Goal: Task Accomplishment & Management: Complete application form

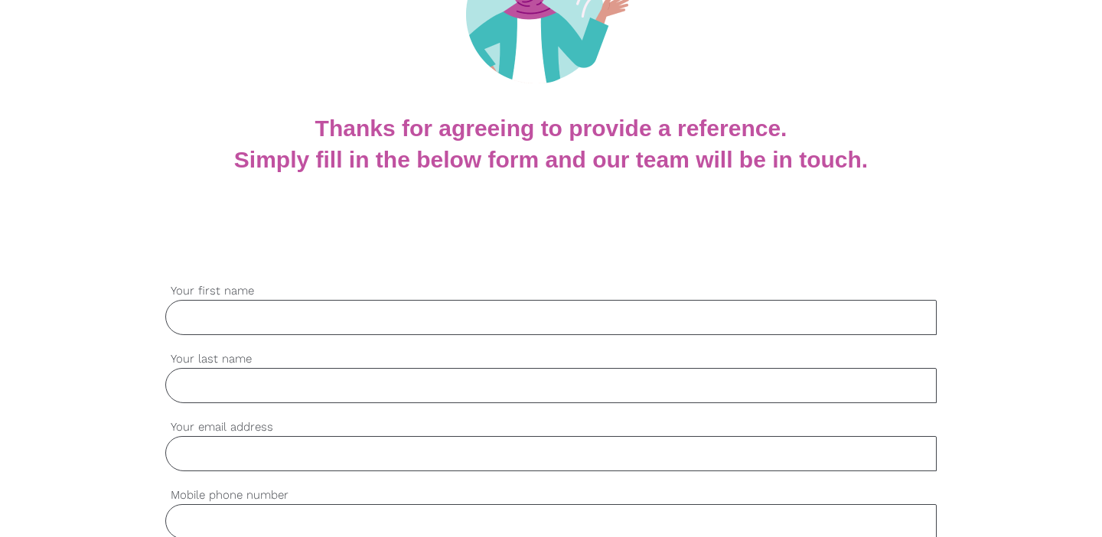
scroll to position [217, 0]
click at [447, 308] on input "Your first name" at bounding box center [550, 316] width 771 height 35
type input "[PERSON_NAME]"
type input "0434411779"
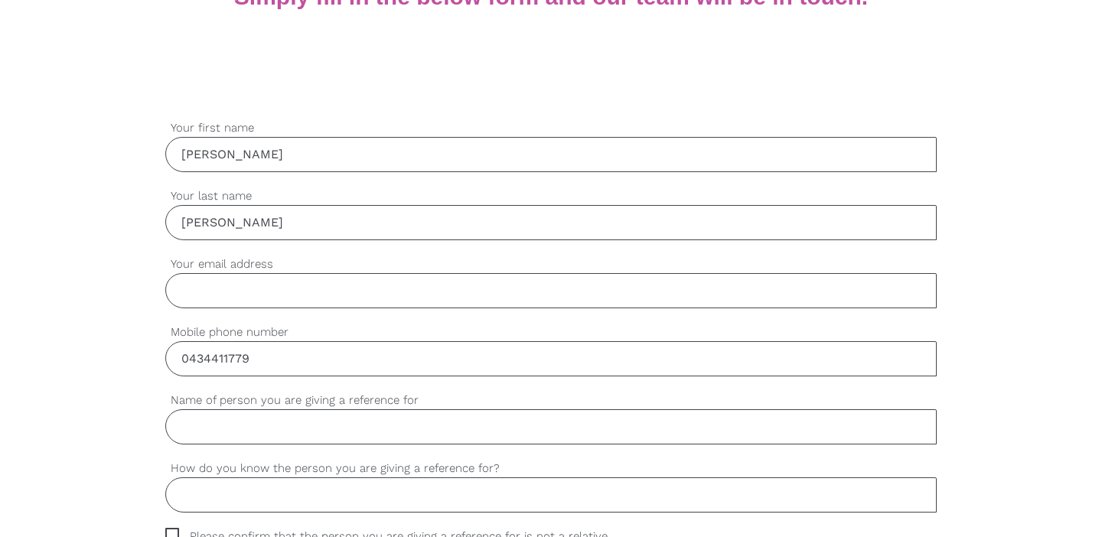
scroll to position [401, 0]
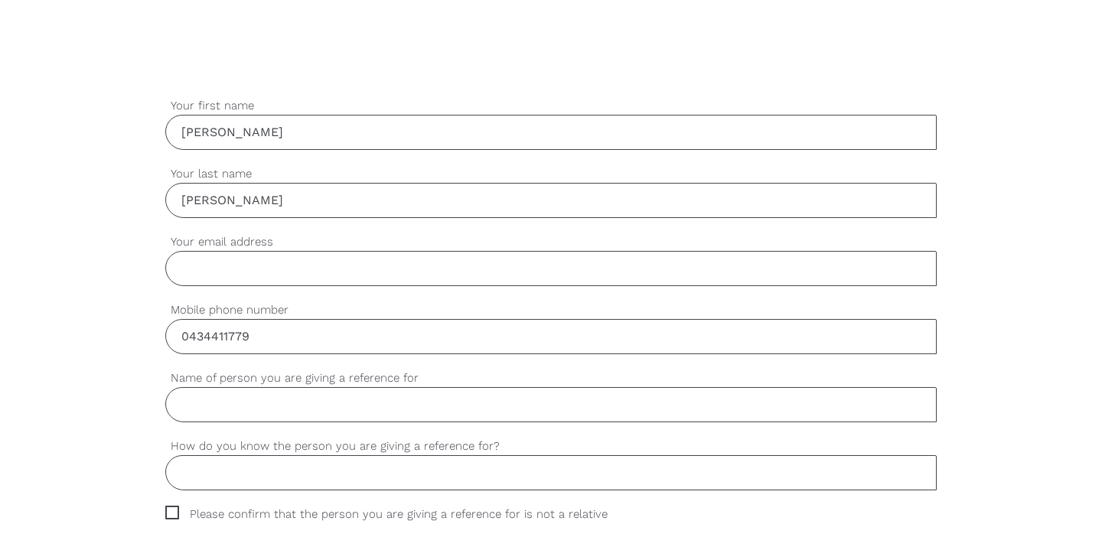
click at [301, 265] on input "Your email address" at bounding box center [550, 268] width 771 height 35
type input "[PERSON_NAME][EMAIL_ADDRESS][PERSON_NAME][DOMAIN_NAME]"
click at [417, 398] on input "Name of person you are giving a reference for" at bounding box center [550, 404] width 771 height 35
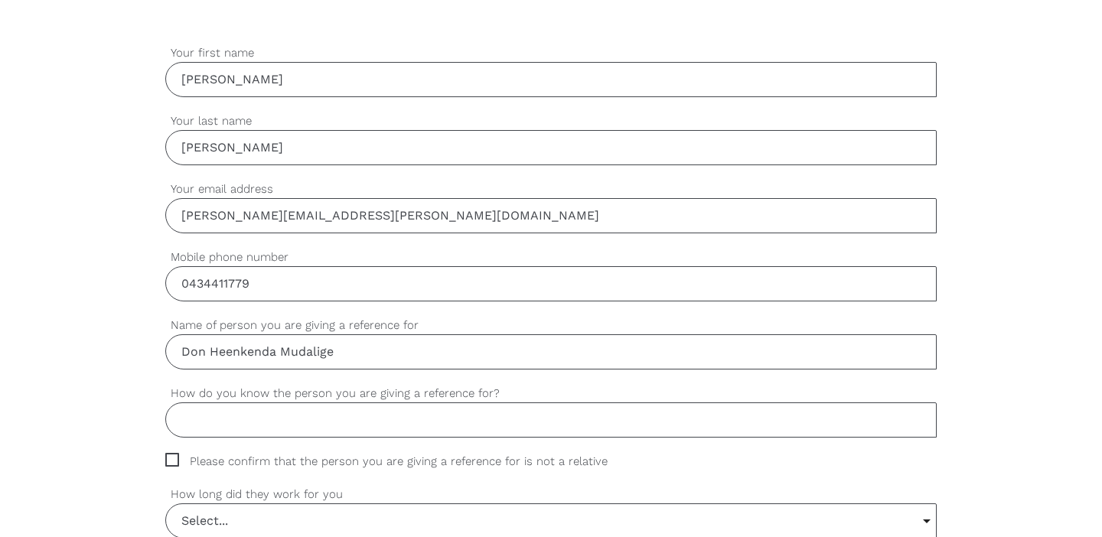
scroll to position [489, 0]
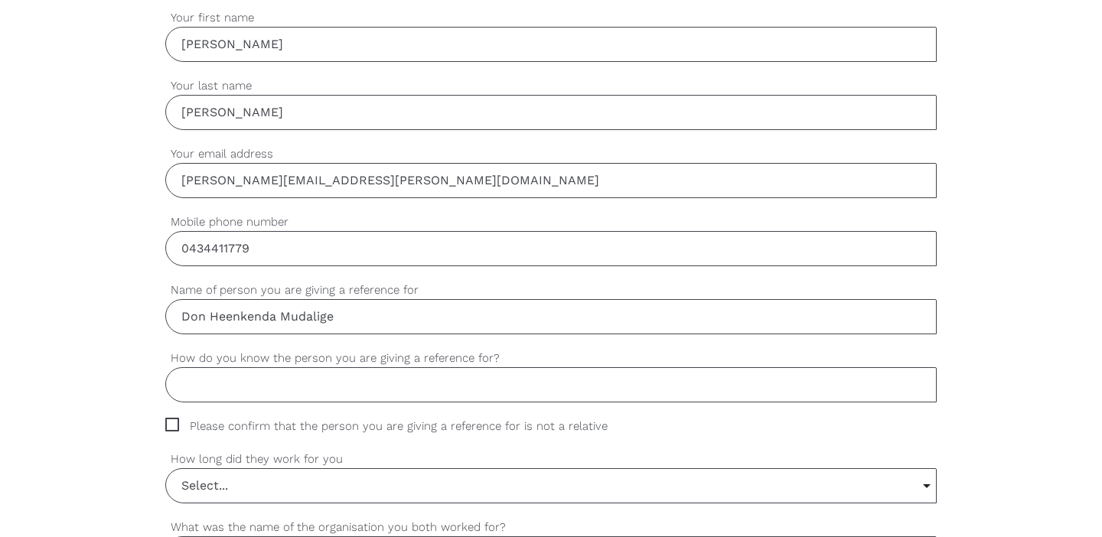
type input "Don Heenkenda Mudalige"
click at [419, 384] on input "How do you know the person you are giving a reference for?" at bounding box center [550, 384] width 771 height 35
type input "D"
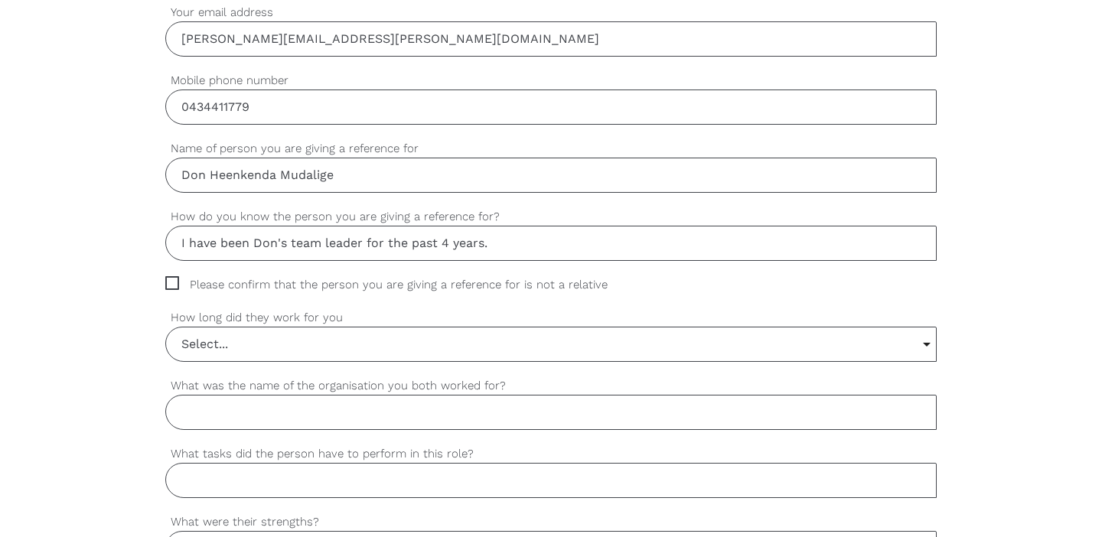
scroll to position [638, 0]
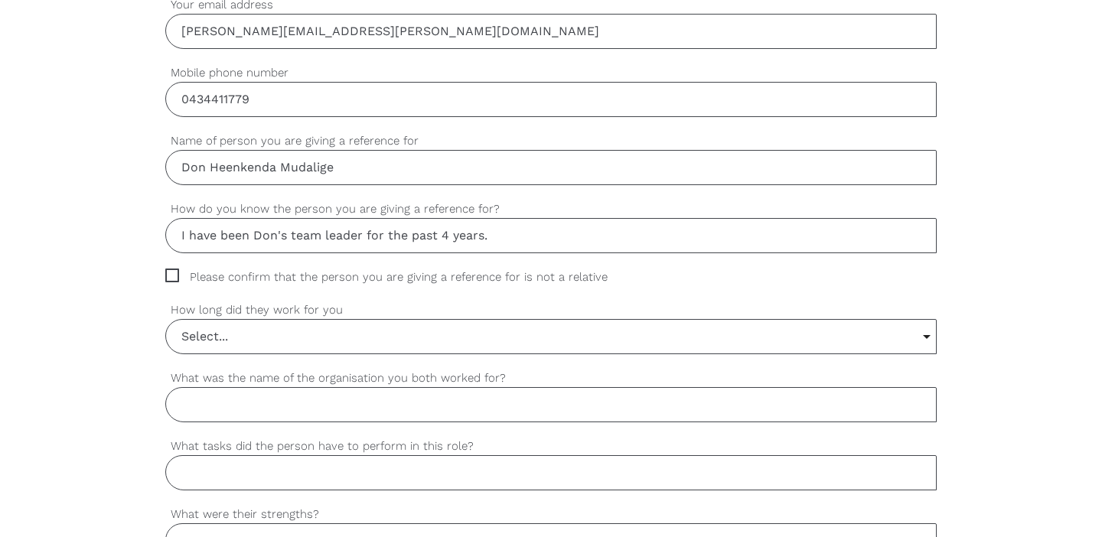
type input "I have been Don's team leader for the past 4 years."
click at [302, 334] on input "Select..." at bounding box center [551, 337] width 770 height 34
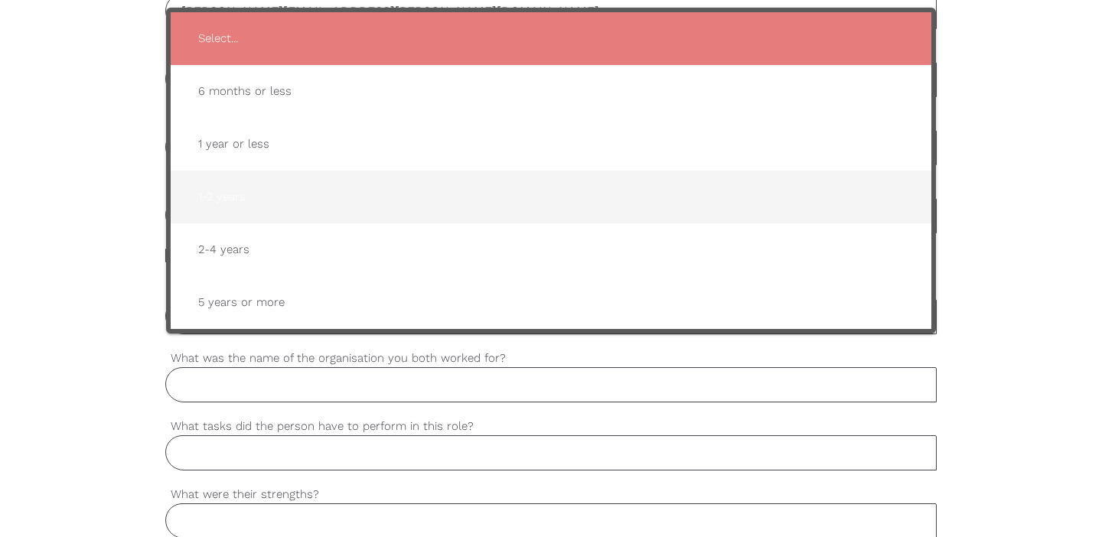
scroll to position [666, 0]
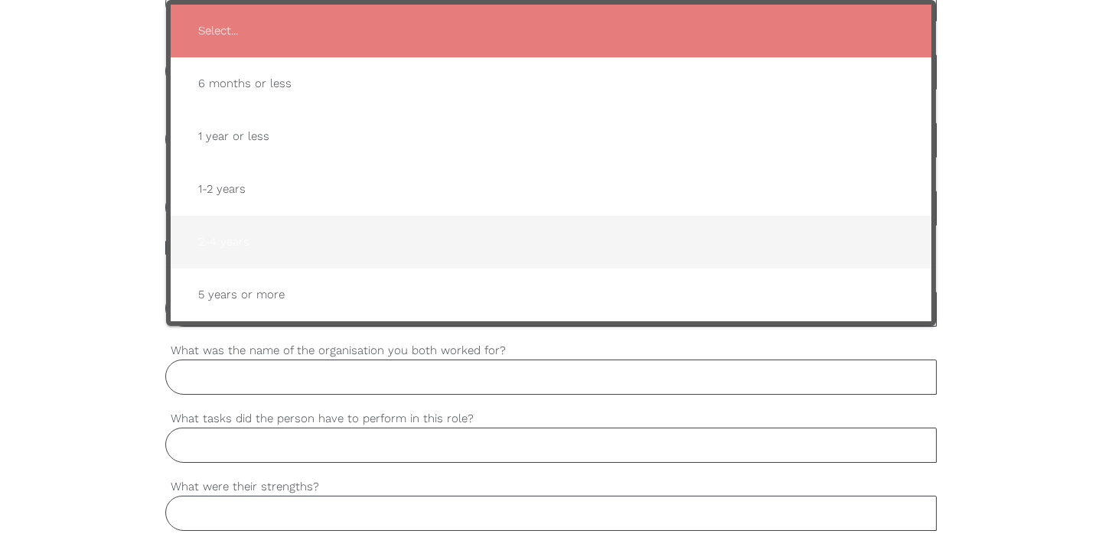
click at [263, 247] on span "2-4 years" at bounding box center [551, 241] width 730 height 37
type input "2-4 years"
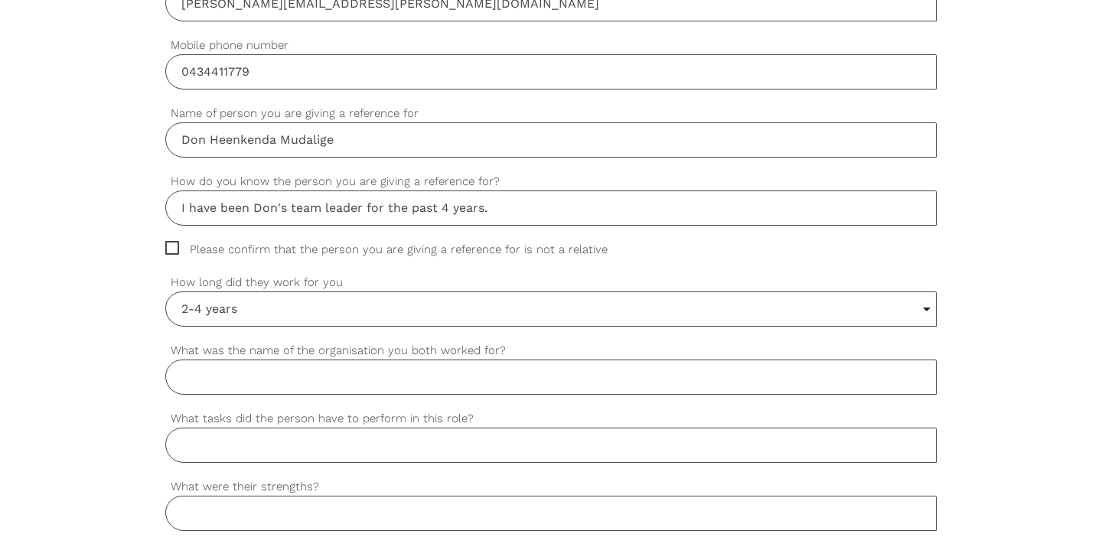
click at [250, 382] on input "What was the name of the organisation you both worked for?" at bounding box center [550, 377] width 771 height 35
type input "A"
type input "Paramount Disability"
click at [258, 451] on input "What tasks did the person have to perform in this role?" at bounding box center [550, 445] width 771 height 35
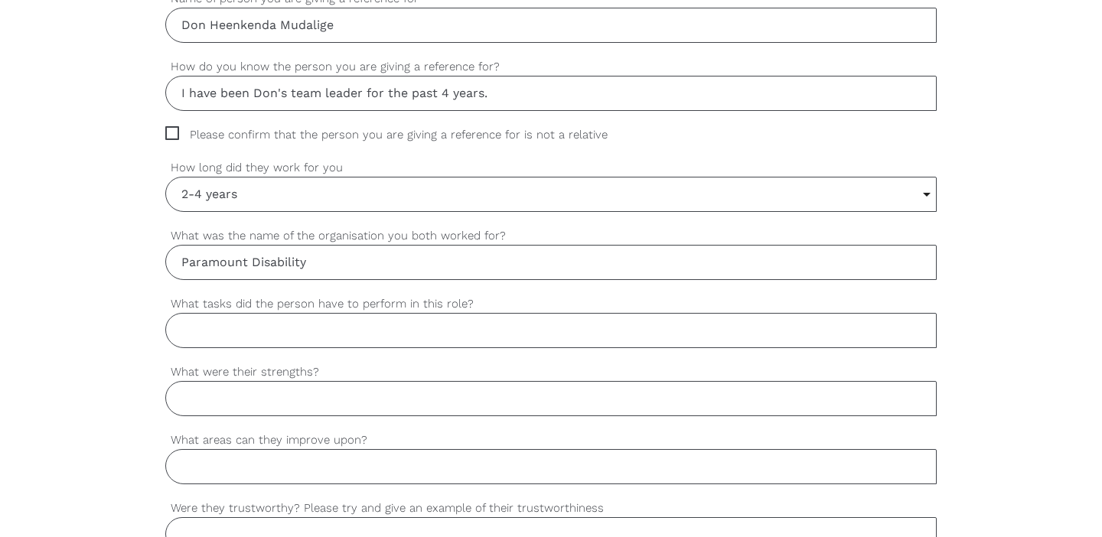
scroll to position [781, 0]
click at [259, 322] on input "What tasks did the person have to perform in this role?" at bounding box center [550, 329] width 771 height 35
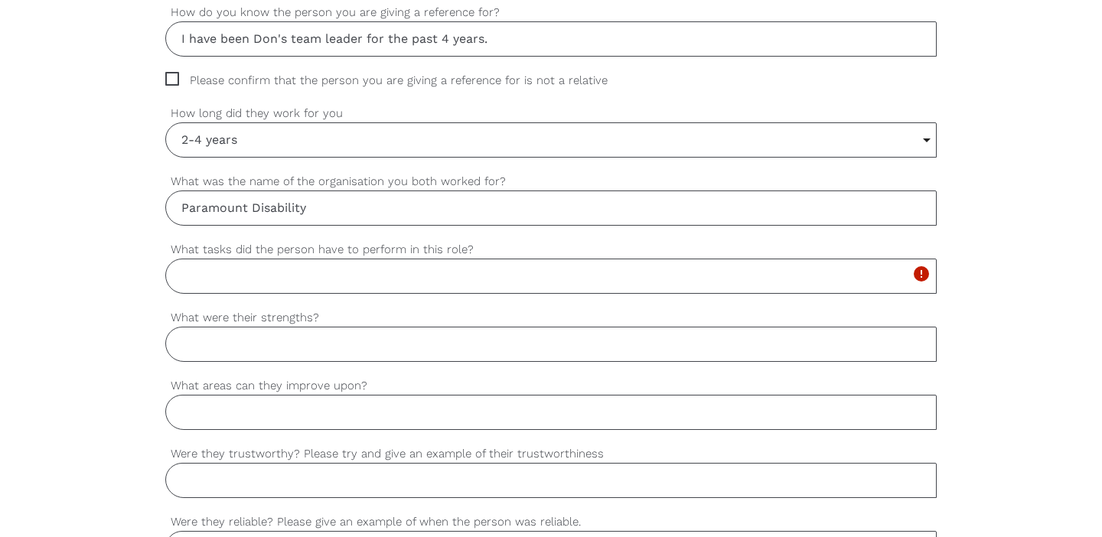
scroll to position [836, 0]
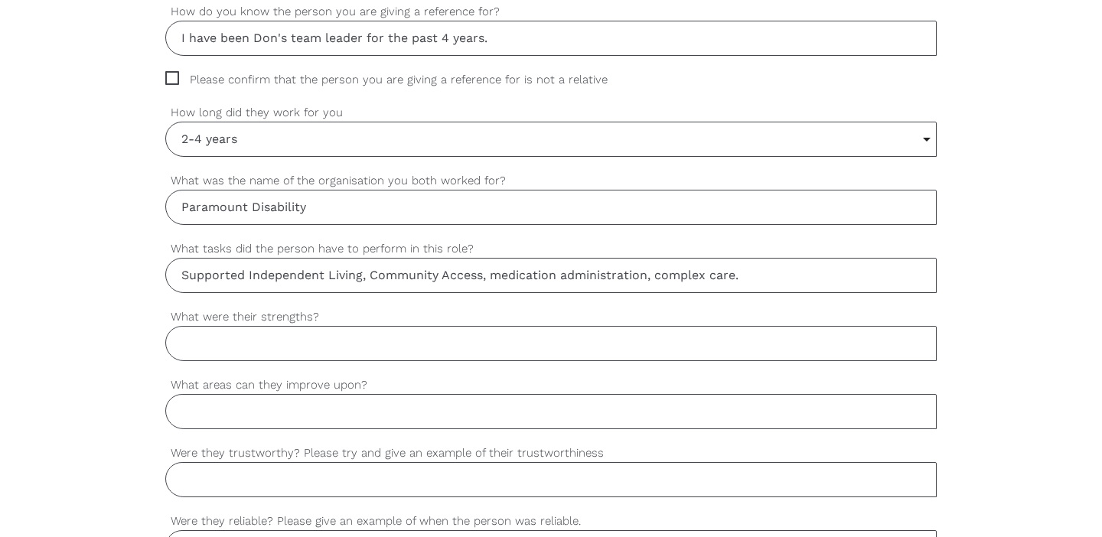
type input "Supported Independent Living, Community Access, medication administration, comp…"
click at [200, 354] on input "What were their strengths?" at bounding box center [550, 343] width 771 height 35
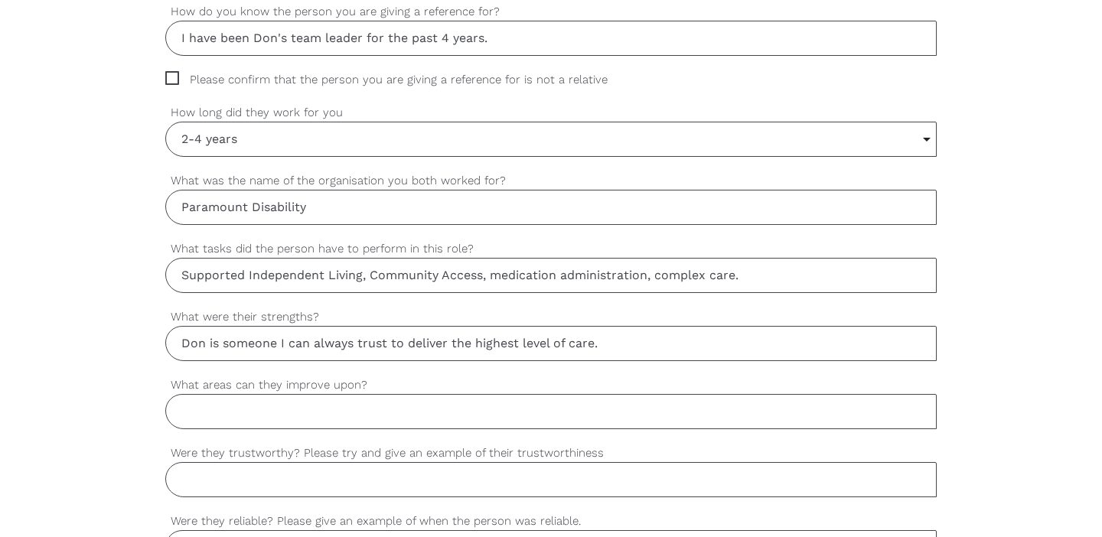
type input "Don is someone I can always trust to deliver the highest level of care."
click at [214, 423] on input "What areas can they improve upon?" at bounding box center [550, 411] width 771 height 35
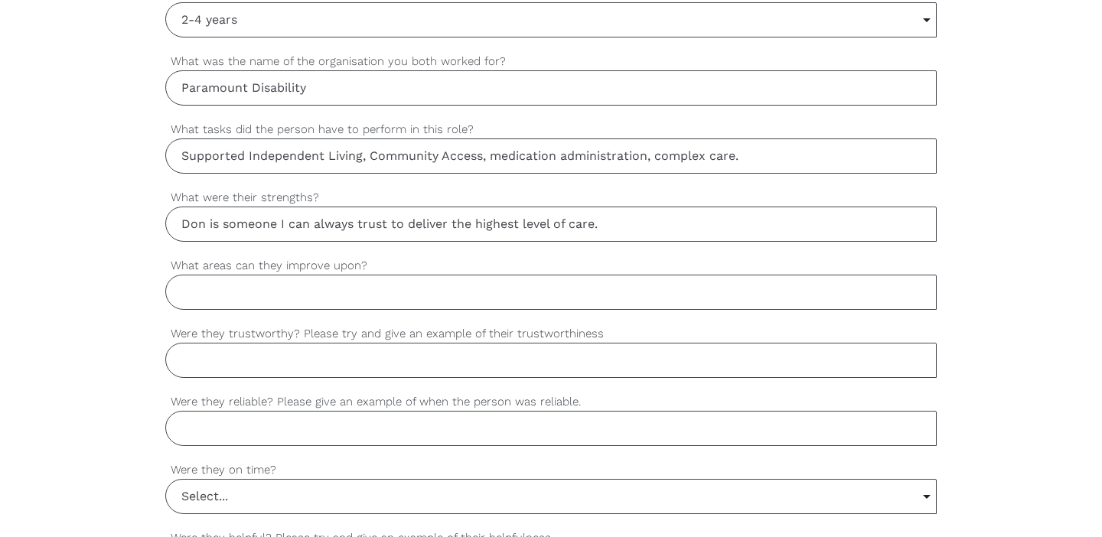
scroll to position [956, 0]
click at [229, 370] on input "Were they trustworthy? Please try and give an example of their trustworthiness" at bounding box center [550, 359] width 771 height 35
type input "W"
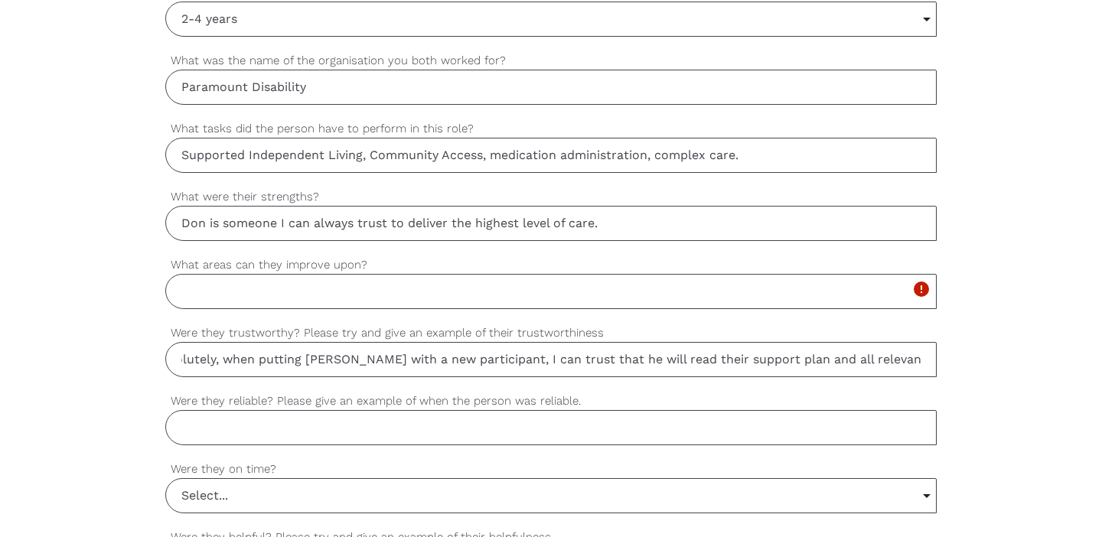
scroll to position [0, 31]
type input "Absolutely, when putting [PERSON_NAME] with a new participant, I can trust that…"
click at [238, 432] on input "Were they reliable? Please give an example of when the person was reliable." at bounding box center [550, 427] width 771 height 35
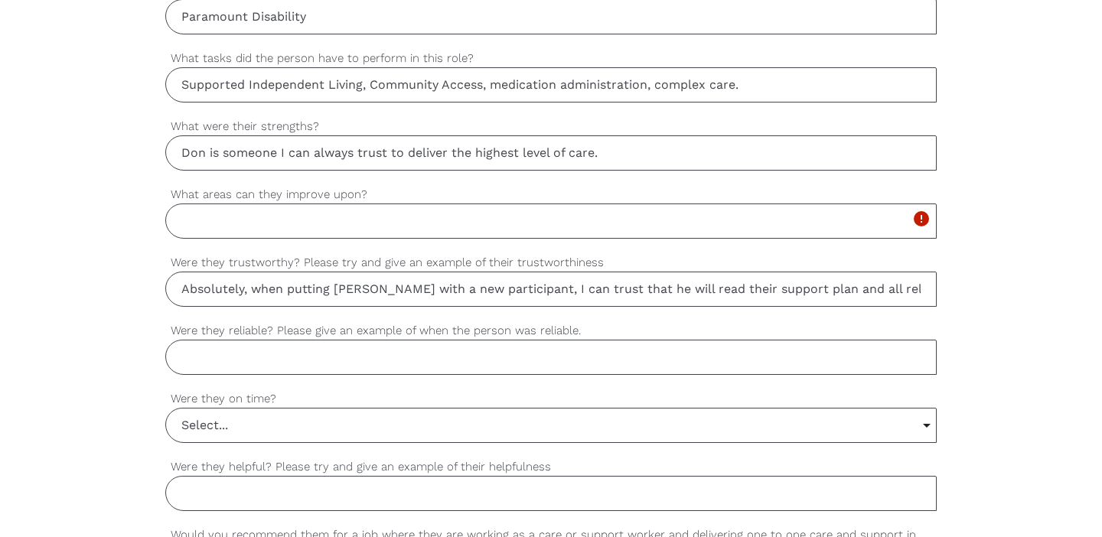
scroll to position [1022, 0]
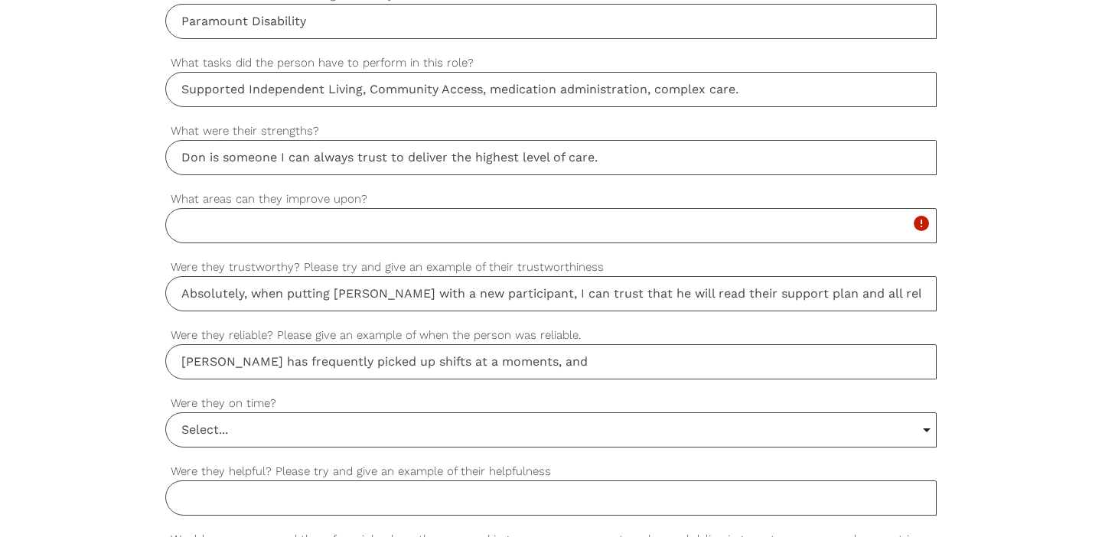
drag, startPoint x: 294, startPoint y: 360, endPoint x: 236, endPoint y: 363, distance: 58.3
click at [236, 363] on input "[PERSON_NAME] has frequently picked up shifts at a moments, and" at bounding box center [550, 361] width 771 height 35
click at [605, 360] on input "[PERSON_NAME] has frequently picked up shifts at a moments, and" at bounding box center [550, 361] width 771 height 35
click at [484, 363] on input "[PERSON_NAME] has frequently picked up shifts at a moments, and" at bounding box center [550, 361] width 771 height 35
click at [591, 367] on input "[PERSON_NAME] has frequently picked up shifts at a moments notice, and" at bounding box center [550, 361] width 771 height 35
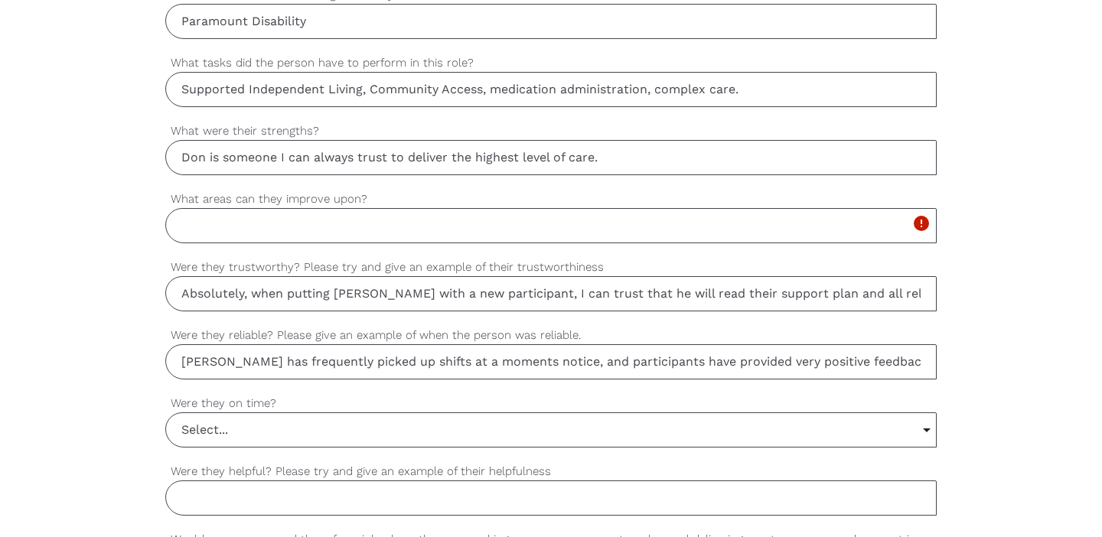
type input "[PERSON_NAME] has frequently picked up shifts at a moments notice, and particip…"
click at [411, 225] on input "What areas can they improve upon?" at bounding box center [550, 225] width 771 height 35
type input "I"
click at [307, 422] on input "Select..." at bounding box center [551, 430] width 770 height 34
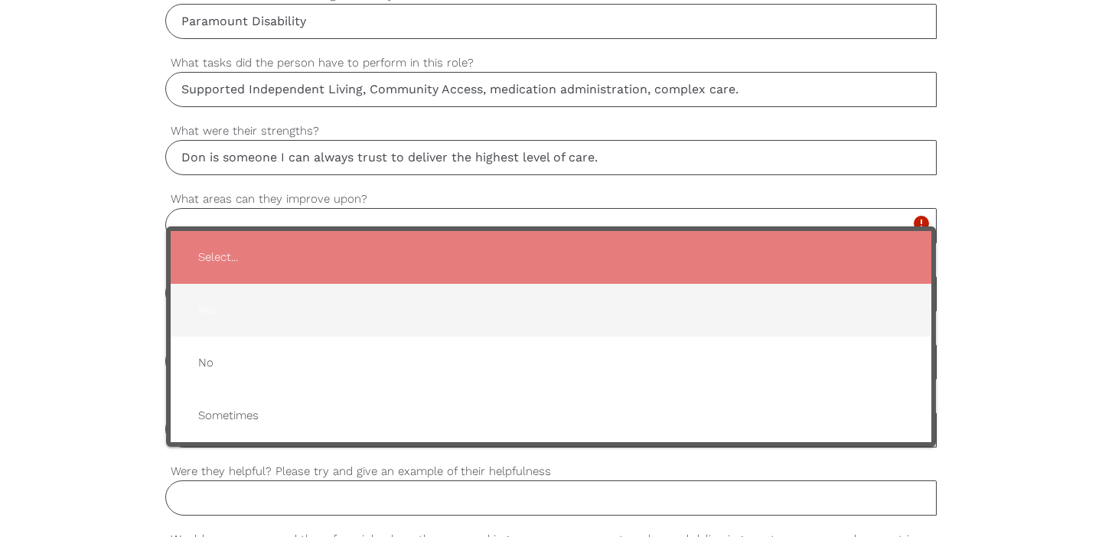
click at [223, 306] on span "Yes" at bounding box center [551, 310] width 730 height 37
type input "Yes"
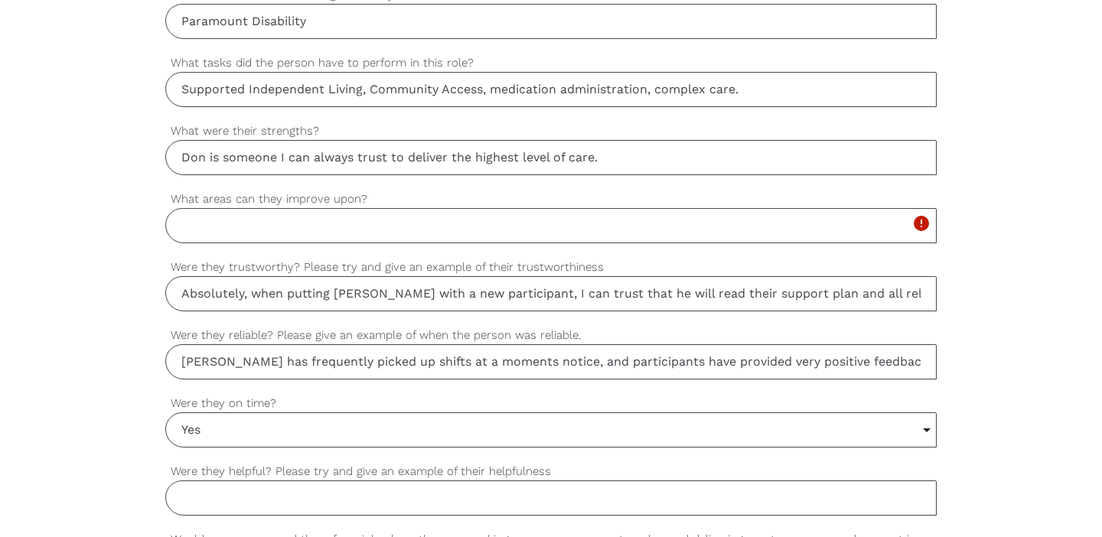
click at [249, 503] on input "Were they helpful? Please try and give an example of their helpfulness" at bounding box center [550, 498] width 771 height 35
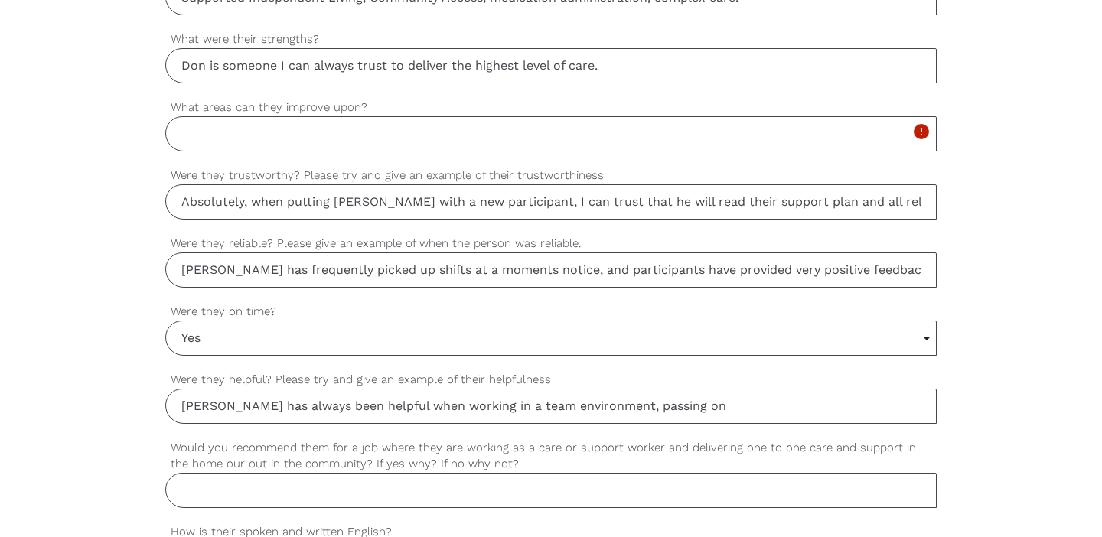
scroll to position [1115, 0]
type input "[PERSON_NAME] has always been helpful when working in a team environment, mento…"
click at [330, 135] on input "What areas can they improve upon?" at bounding box center [550, 132] width 771 height 35
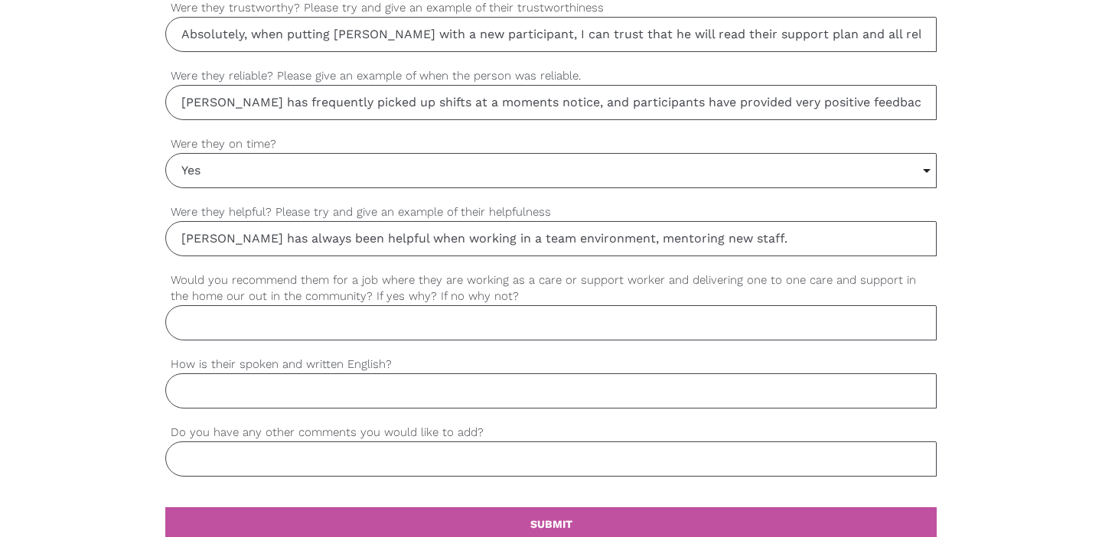
scroll to position [1286, 0]
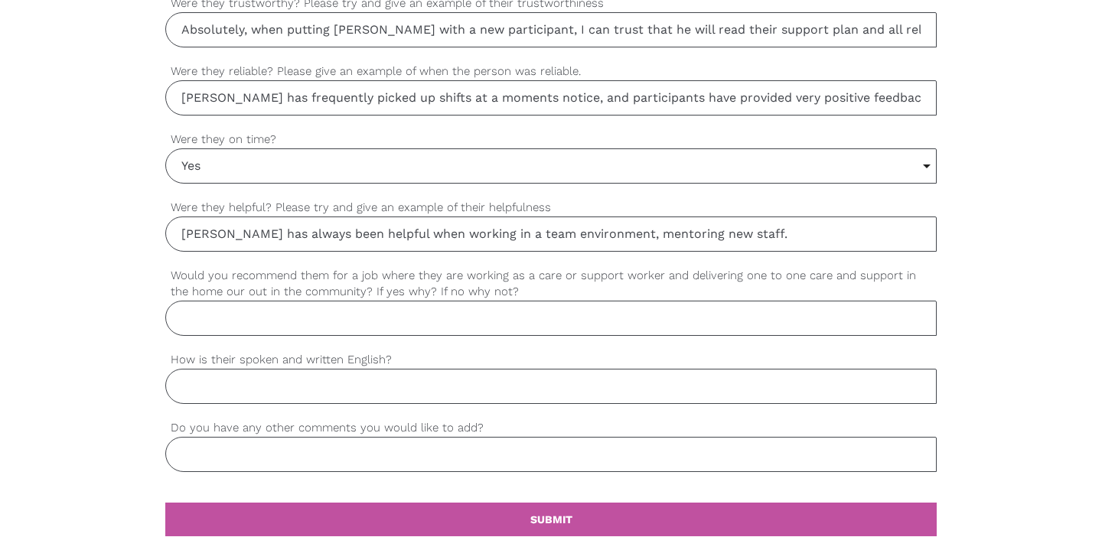
type input "[PERSON_NAME] is always looking for ways to expand his skills, and I believe he…"
click at [230, 313] on input "Would you recommend them for a job where they are working as a care or support …" at bounding box center [550, 318] width 771 height 35
type input "D"
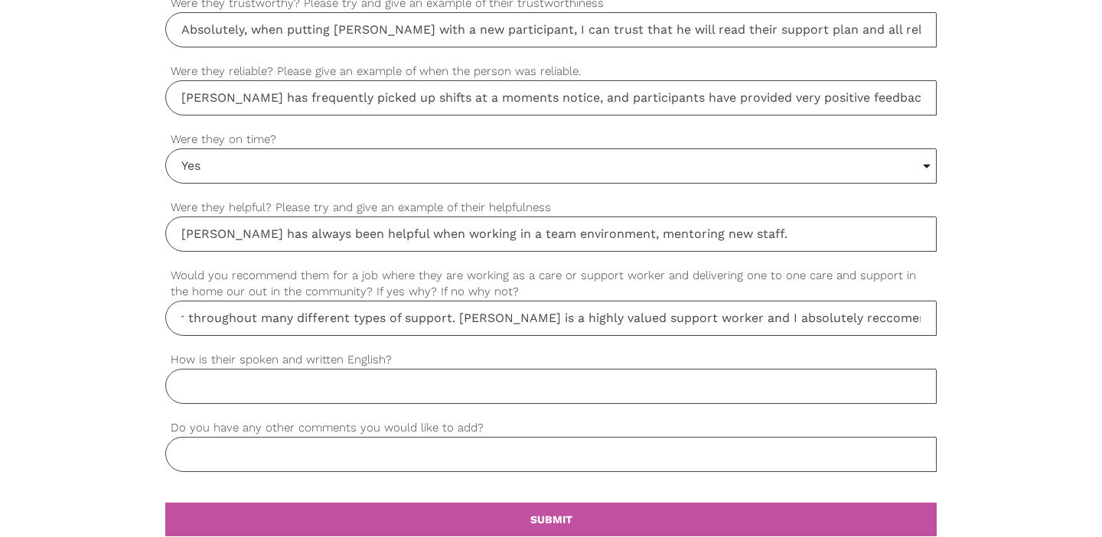
scroll to position [0, 463]
click at [757, 323] on input "I have observed [PERSON_NAME] for the past four years as a support worker throu…" at bounding box center [550, 318] width 771 height 35
drag, startPoint x: 924, startPoint y: 318, endPoint x: 794, endPoint y: 321, distance: 130.1
click at [794, 321] on input "I have observed [PERSON_NAME] for the past four years as a support worker throu…" at bounding box center [550, 318] width 771 height 35
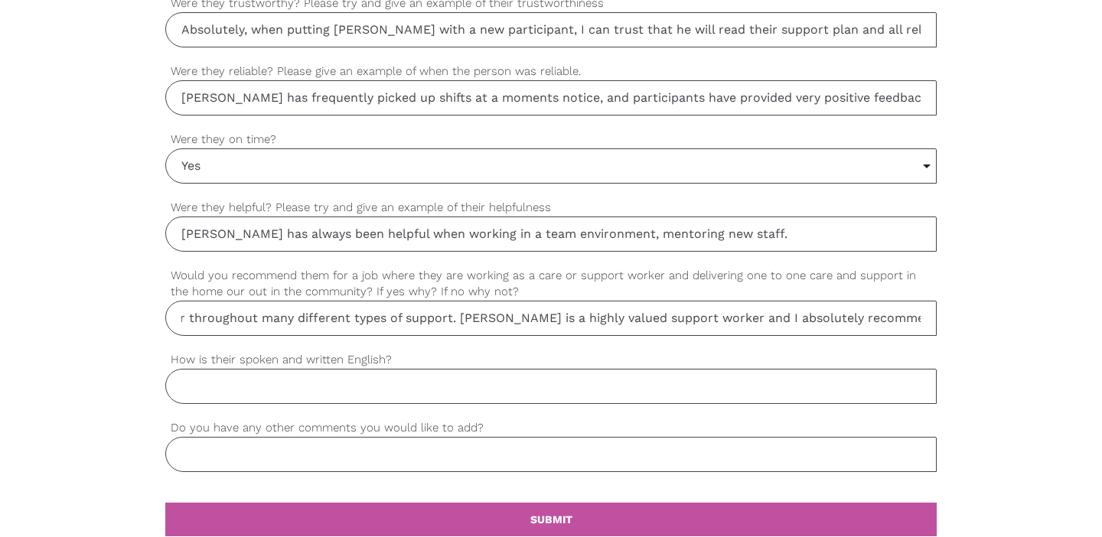
scroll to position [0, 462]
type input "I have observed [PERSON_NAME] for the past four years as a support worker throu…"
click at [419, 396] on input "How is their spoken and written English?" at bounding box center [550, 386] width 771 height 35
type input "C"
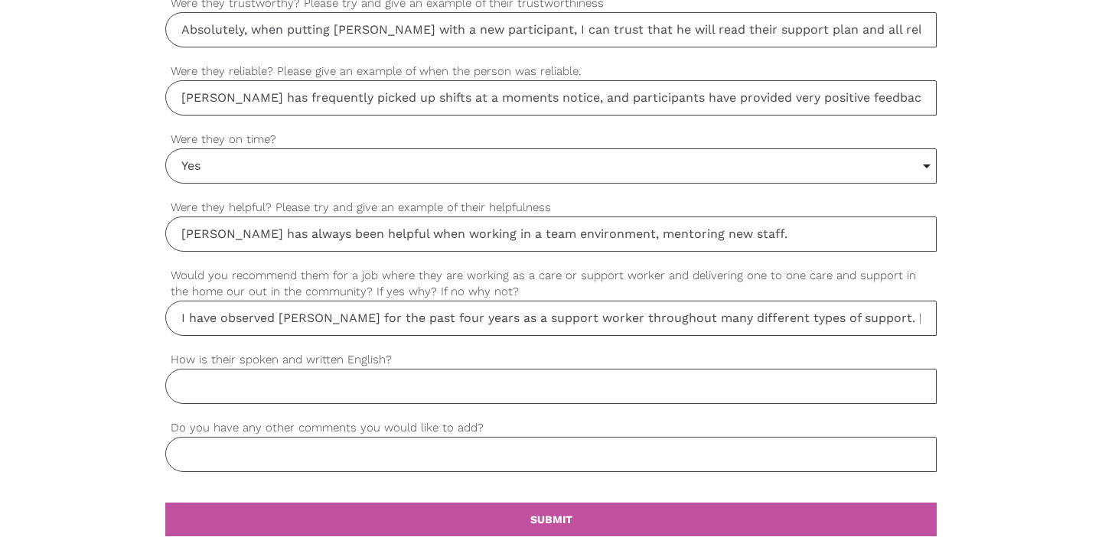
type input "V"
type input "C"
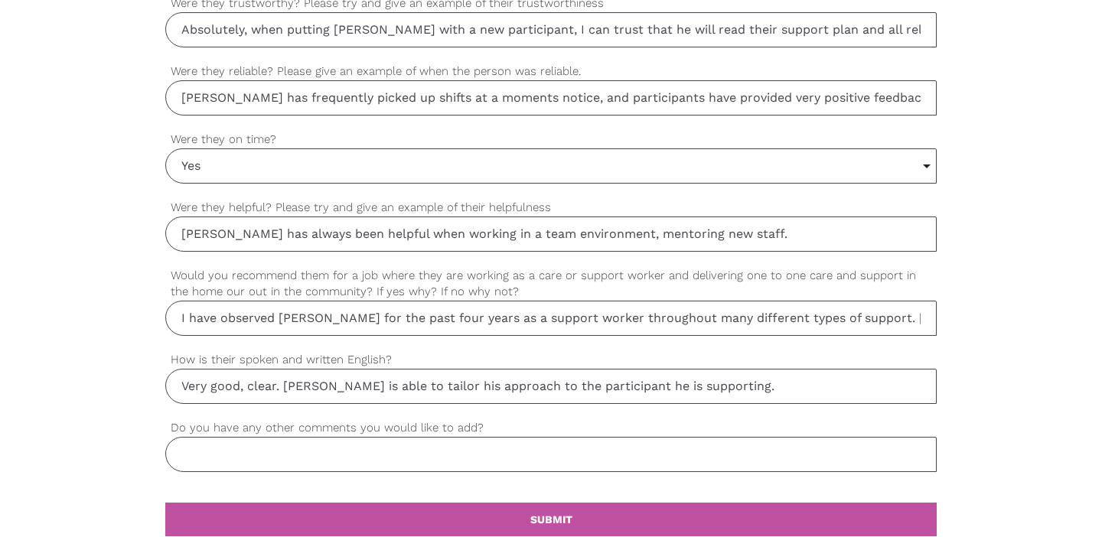
type input "Very good, clear. [PERSON_NAME] is able to tailor his approach to the participa…"
click at [490, 451] on input "Do you have any other comments you would like to add?" at bounding box center [550, 454] width 771 height 35
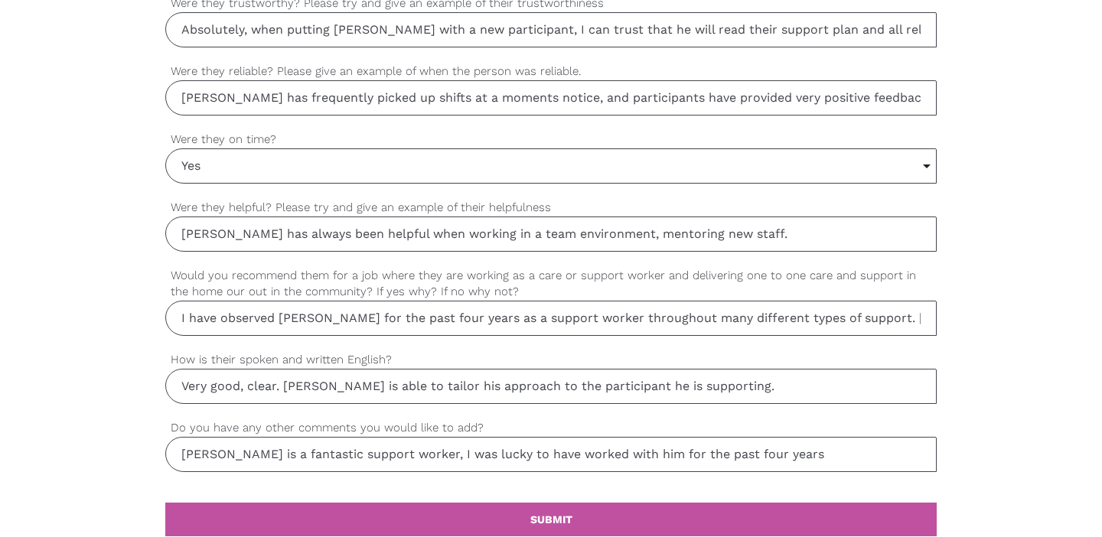
click at [422, 455] on input "[PERSON_NAME] is a fantastic support worker, I was lucky to have worked with hi…" at bounding box center [550, 454] width 771 height 35
click at [833, 458] on input "[PERSON_NAME] is a fantastic support worker, I am lucky to have worked with him…" at bounding box center [550, 454] width 771 height 35
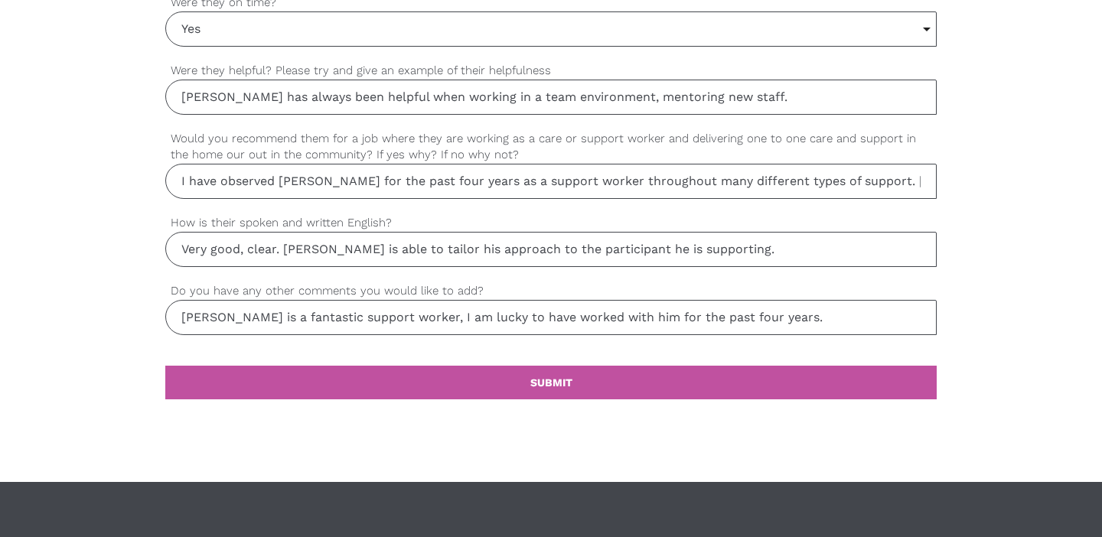
scroll to position [1421, 0]
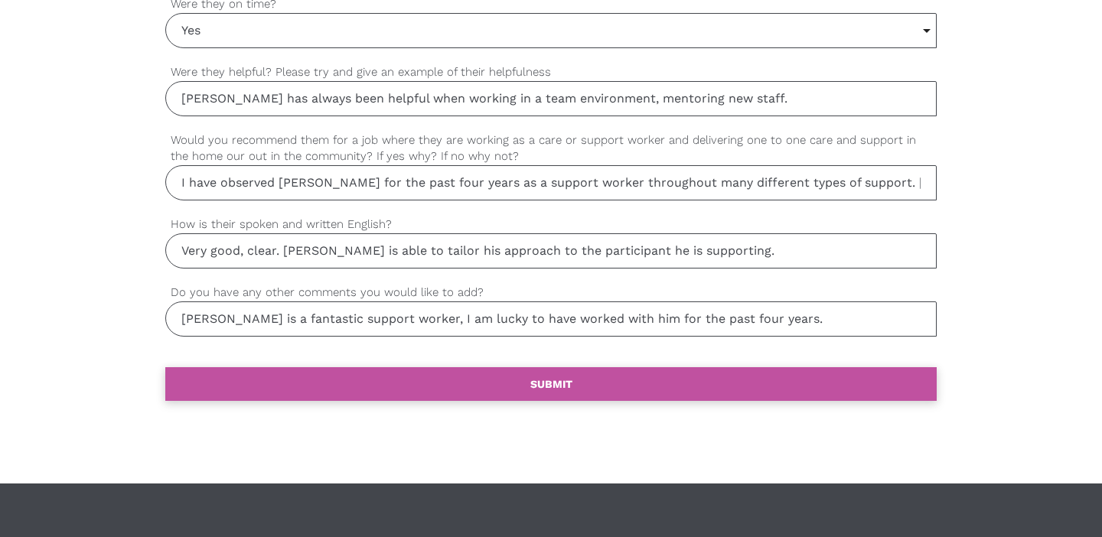
type input "[PERSON_NAME] is a fantastic support worker, I am lucky to have worked with him…"
click at [695, 389] on link "settings SUBMIT" at bounding box center [550, 384] width 771 height 34
